Goal: Task Accomplishment & Management: Complete application form

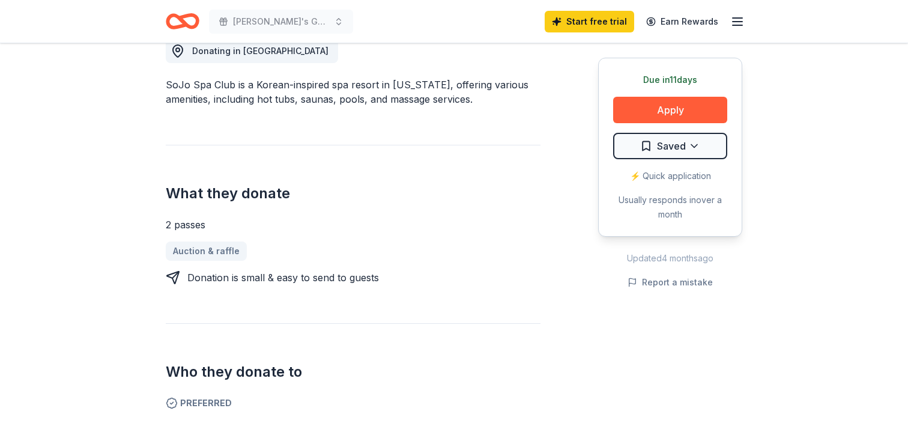
scroll to position [357, 0]
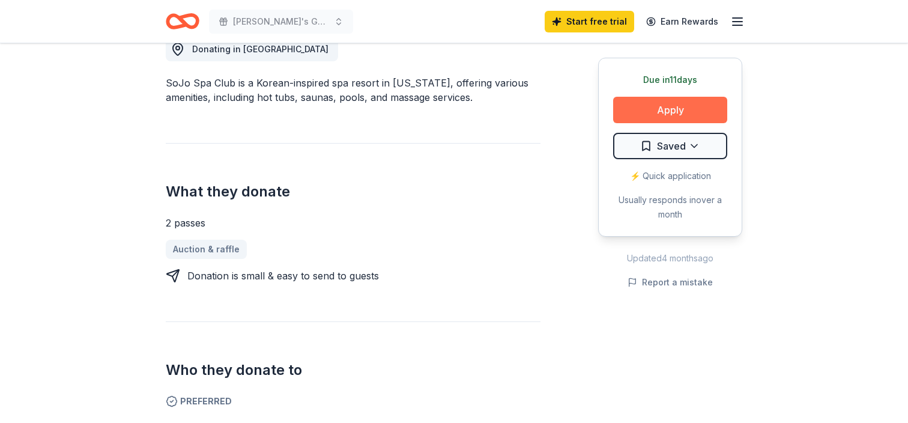
click at [662, 110] on button "Apply" at bounding box center [670, 110] width 114 height 26
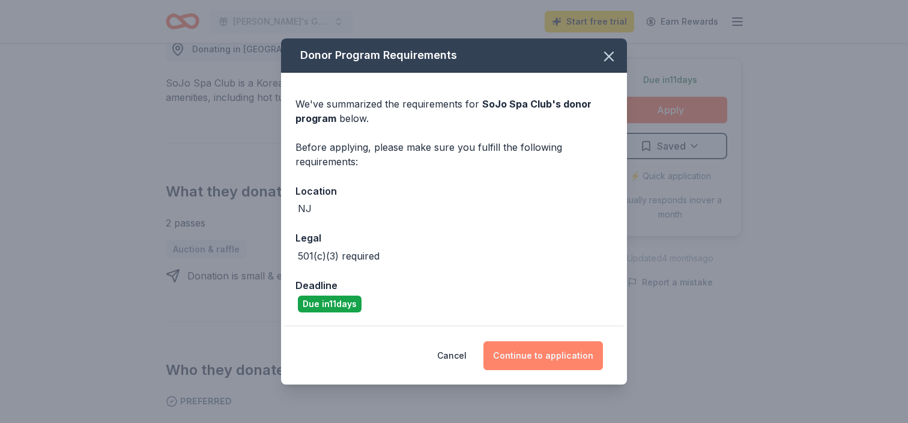
click at [541, 360] on button "Continue to application" at bounding box center [542, 355] width 119 height 29
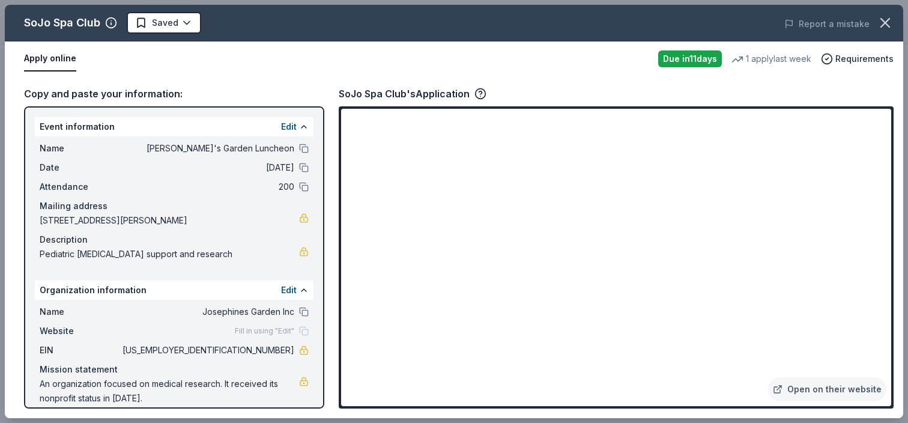
scroll to position [13, 0]
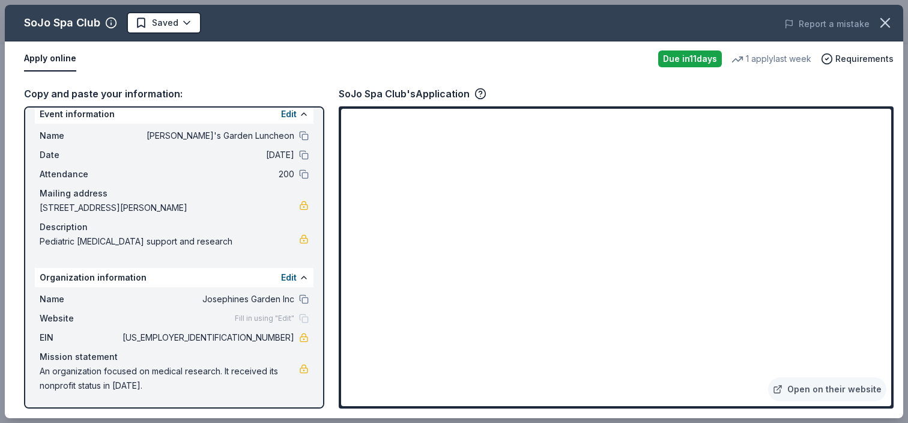
click at [761, 60] on div "1 apply last week" at bounding box center [771, 59] width 80 height 14
click at [885, 23] on icon "button" at bounding box center [885, 23] width 8 height 8
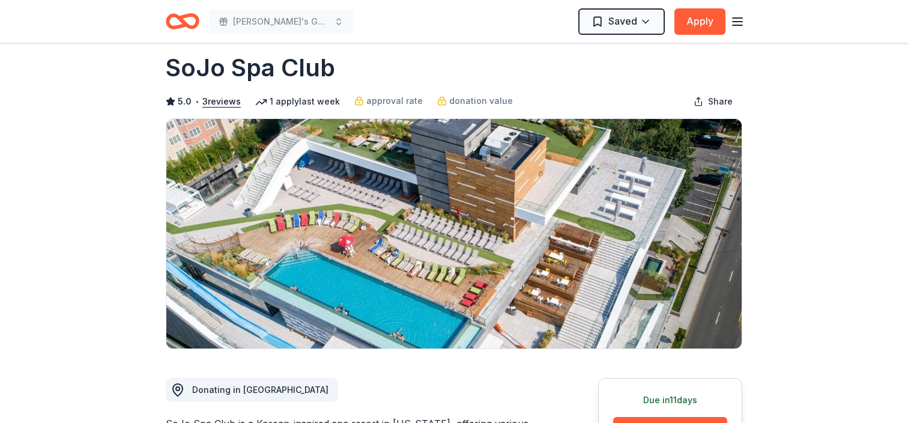
scroll to position [0, 0]
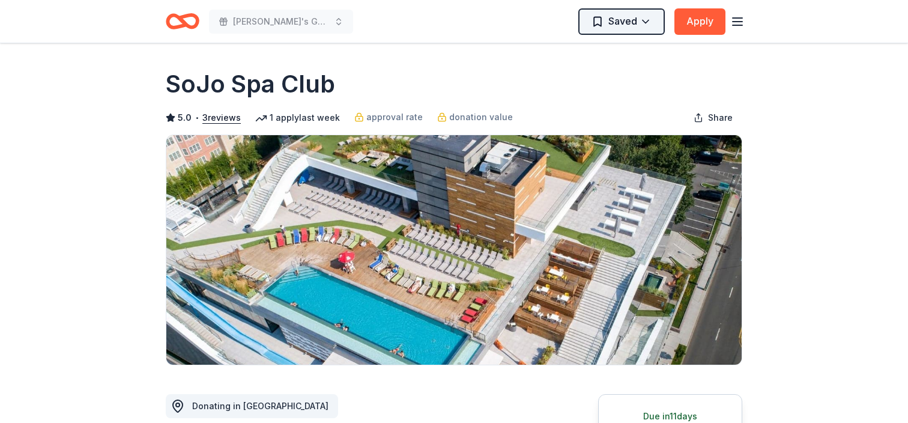
click at [647, 20] on html "[PERSON_NAME]'s Garden Luncheon Saved Apply Due [DATE] Share SoJo Spa Club 5.0 …" at bounding box center [454, 211] width 908 height 423
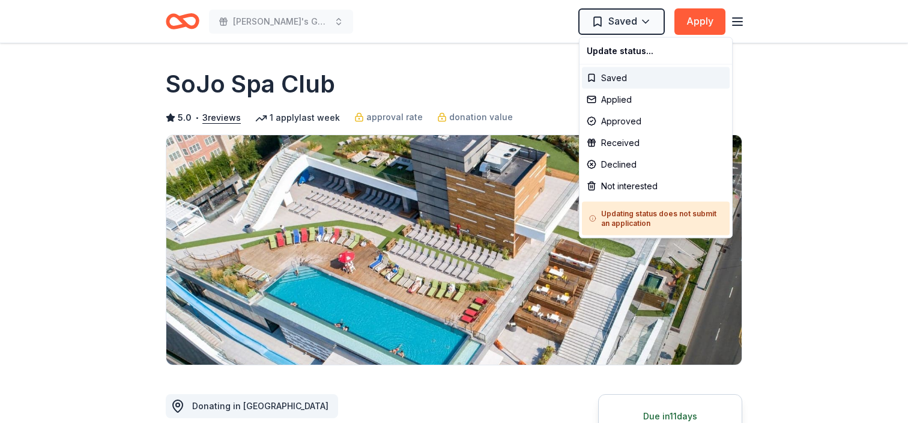
click at [782, 107] on html "[PERSON_NAME]'s Garden Luncheon Saved Apply Due [DATE] Share SoJo Spa Club 5.0 …" at bounding box center [454, 211] width 908 height 423
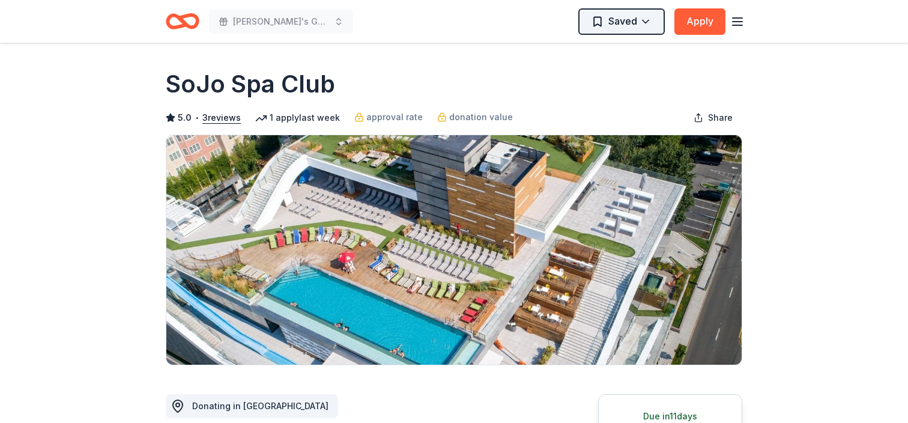
click at [647, 22] on html "[PERSON_NAME]'s Garden Luncheon Saved Apply Due [DATE] Share SoJo Spa Club 5.0 …" at bounding box center [454, 211] width 908 height 423
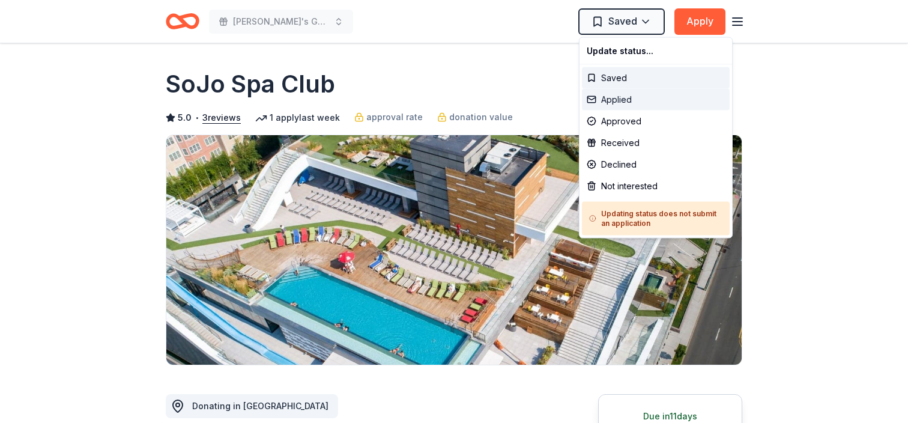
click at [606, 94] on div "Applied" at bounding box center [656, 100] width 148 height 22
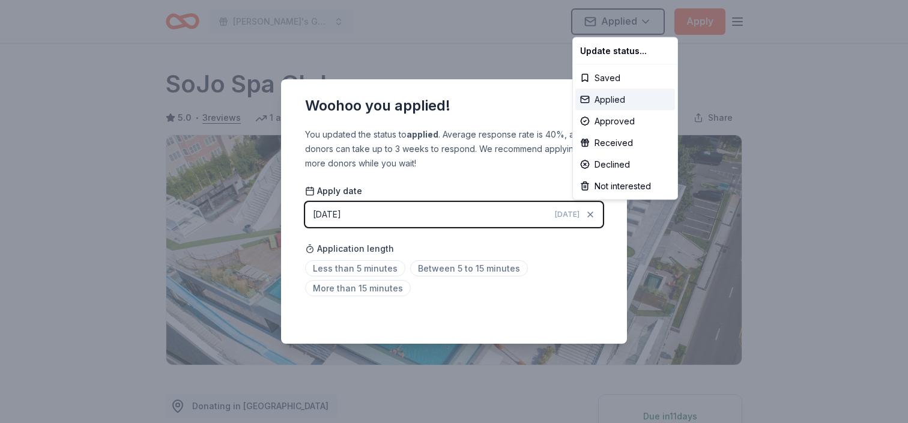
click at [662, 98] on div "Applied" at bounding box center [625, 100] width 100 height 22
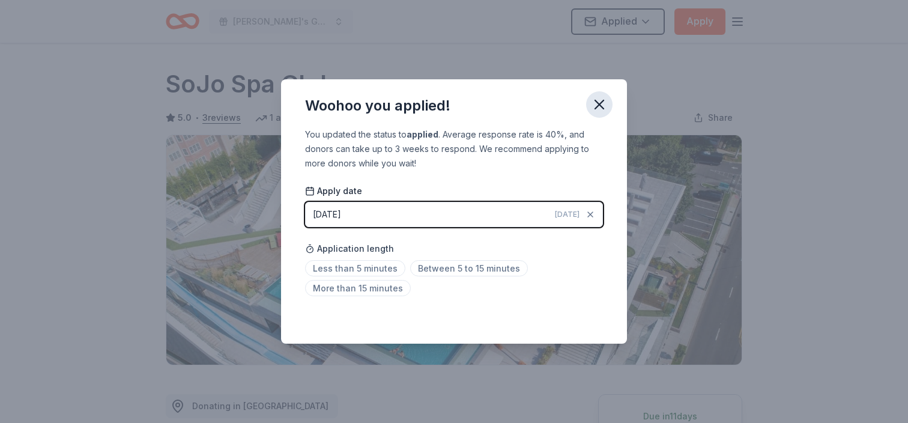
click at [600, 106] on icon "button" at bounding box center [599, 104] width 8 height 8
